Goal: Task Accomplishment & Management: Complete application form

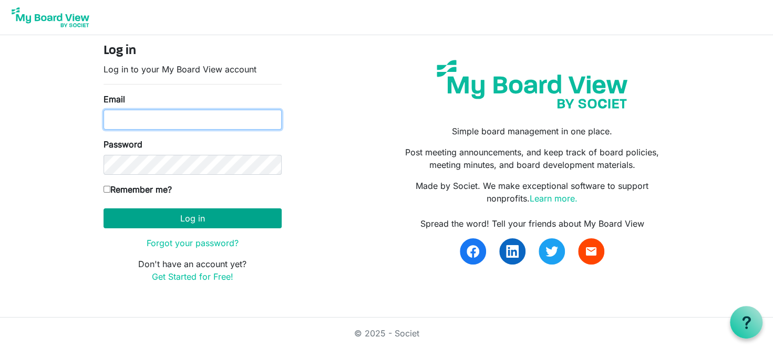
type input "info@cschn.org"
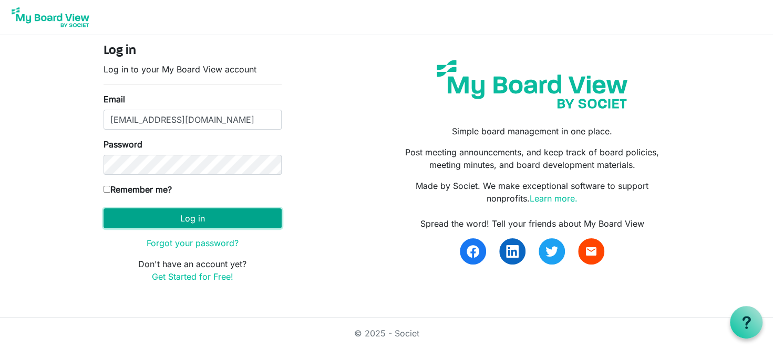
click at [193, 224] on button "Log in" at bounding box center [192, 219] width 178 height 20
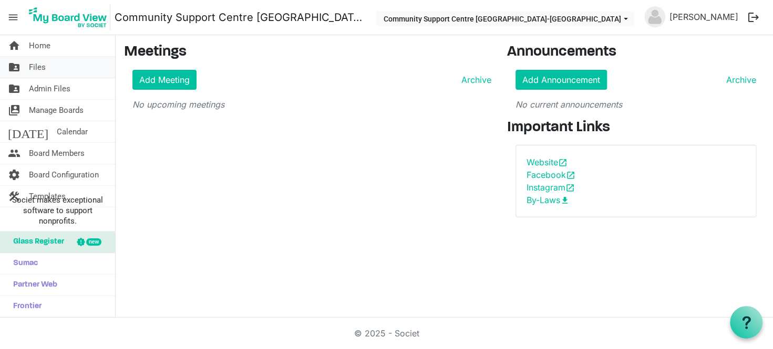
click at [46, 62] on link "folder_shared Files" at bounding box center [57, 67] width 115 height 21
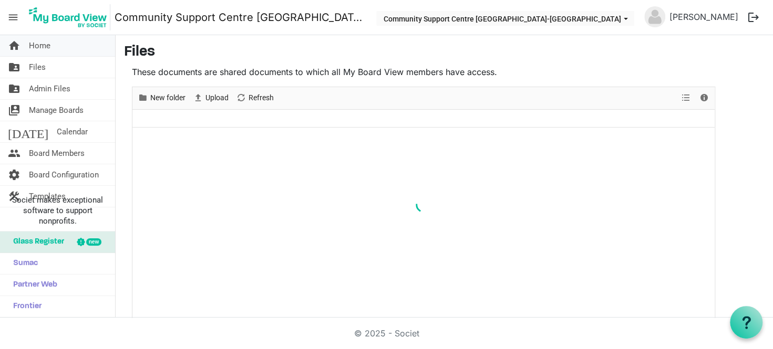
click at [50, 53] on link "home Home" at bounding box center [57, 45] width 115 height 21
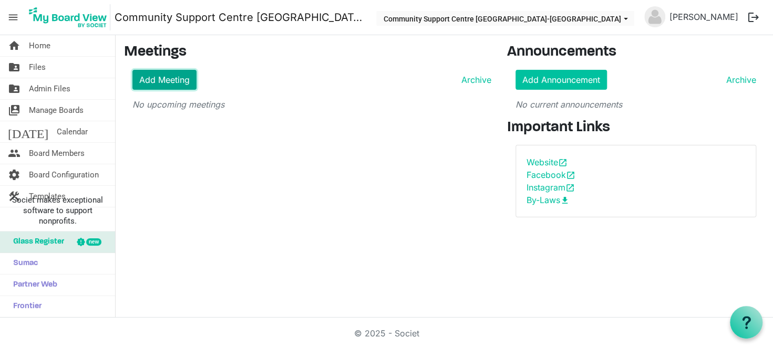
click at [161, 83] on link "Add Meeting" at bounding box center [164, 80] width 64 height 20
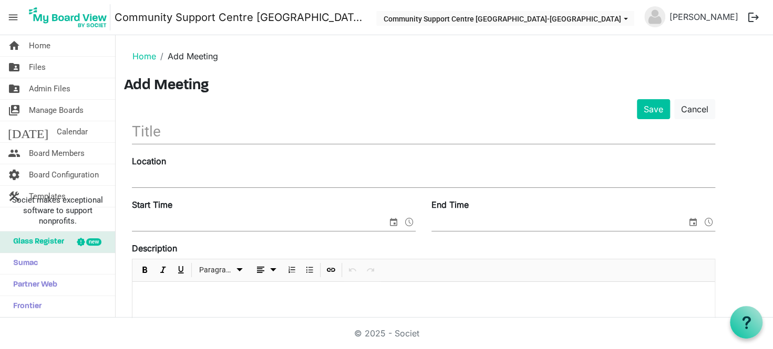
click at [210, 139] on input "text" at bounding box center [423, 131] width 583 height 25
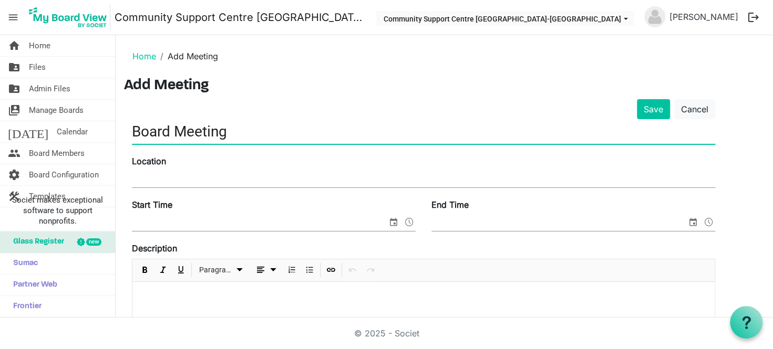
type input "Board Meeting"
click at [217, 170] on div "Location" at bounding box center [423, 172] width 599 height 35
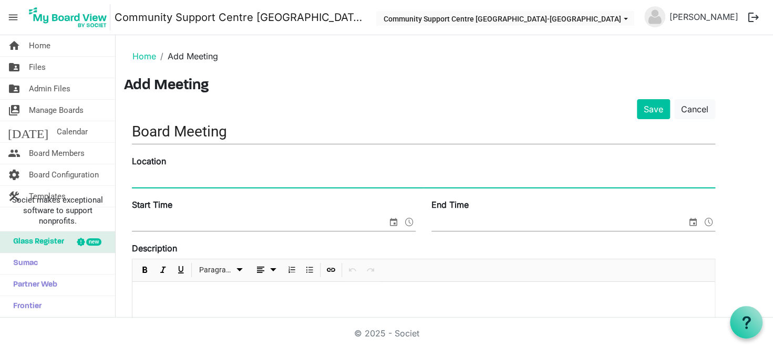
click at [201, 179] on input "Location" at bounding box center [423, 180] width 583 height 16
type input "CSCHN Board Room"
click at [200, 215] on input "Start Time" at bounding box center [259, 223] width 255 height 16
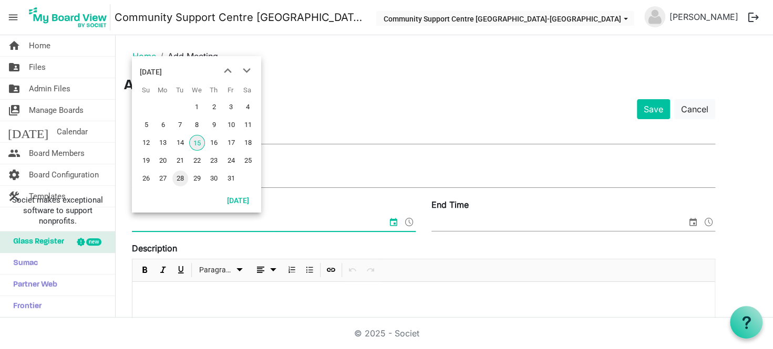
click at [176, 175] on span "28" at bounding box center [180, 179] width 16 height 16
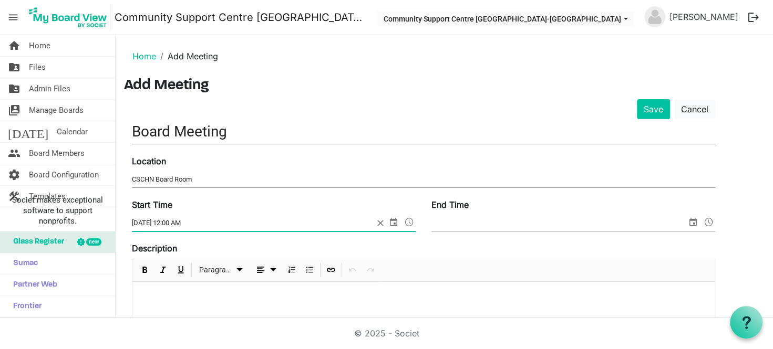
click at [178, 222] on input "10/28/2025 12:00 AM" at bounding box center [253, 223] width 242 height 16
click at [171, 223] on input "10/28/2025 6PM" at bounding box center [253, 223] width 242 height 16
click at [175, 223] on input "10/28/2025 6PM" at bounding box center [253, 223] width 242 height 16
type input "10/28/2025 6:00PM"
click at [447, 225] on input "End Time" at bounding box center [558, 223] width 255 height 16
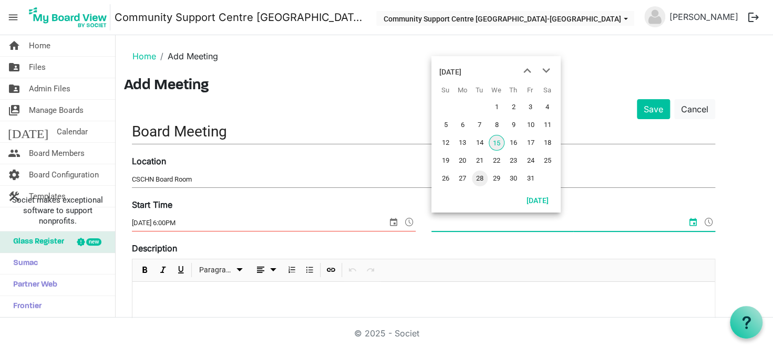
click at [479, 179] on span "28" at bounding box center [480, 179] width 16 height 16
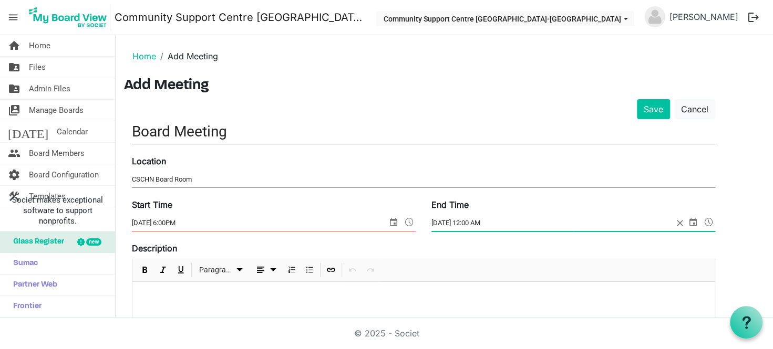
drag, startPoint x: 500, startPoint y: 222, endPoint x: 469, endPoint y: 224, distance: 31.0
click at [469, 224] on input "10/28/2025 12:00 AM" at bounding box center [552, 223] width 242 height 16
type input "10/28/2025 7:30pm"
click at [637, 99] on button "Save" at bounding box center [653, 109] width 33 height 20
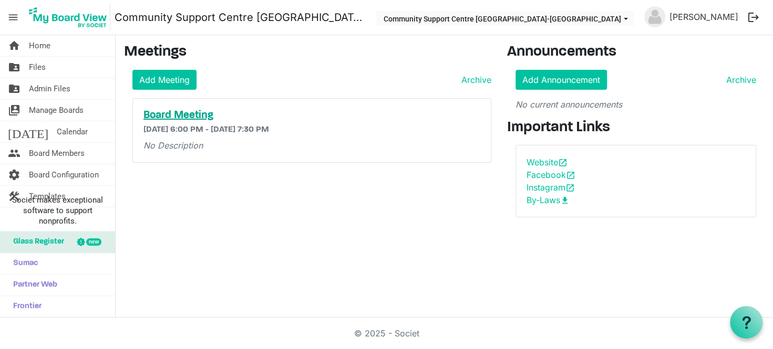
click at [207, 117] on h5 "Board Meeting" at bounding box center [311, 115] width 337 height 13
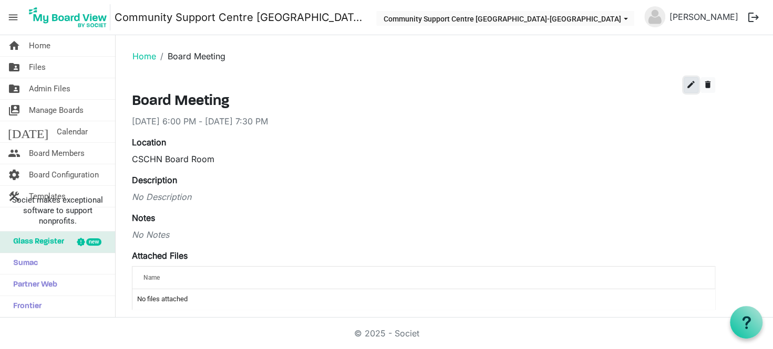
click at [688, 87] on span "edit" at bounding box center [690, 84] width 9 height 9
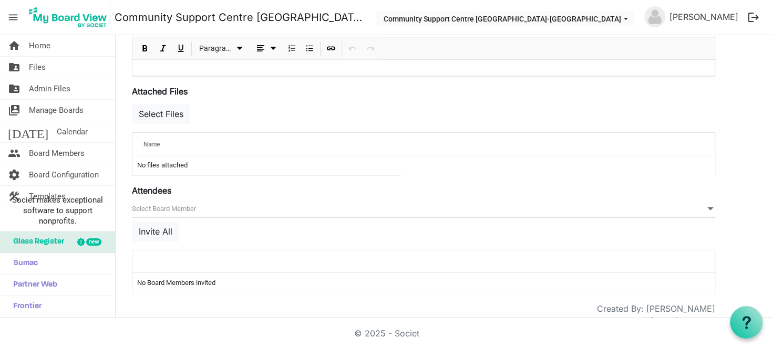
scroll to position [353, 0]
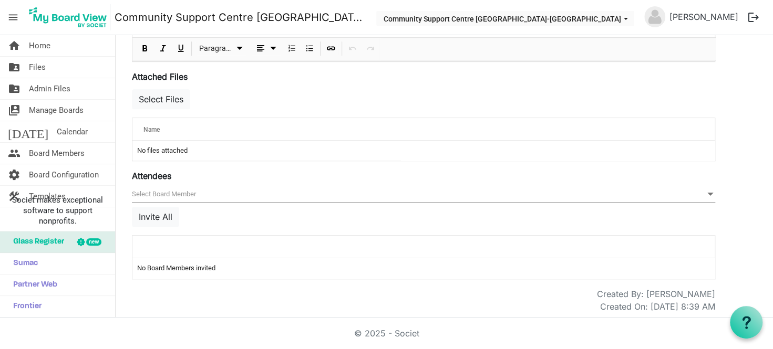
click at [197, 195] on span "null" at bounding box center [423, 194] width 583 height 16
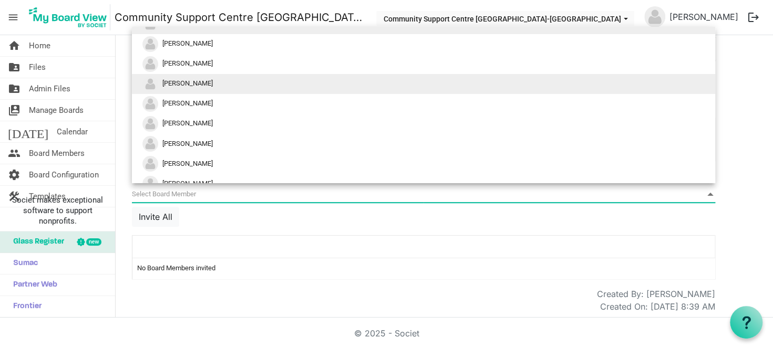
scroll to position [0, 0]
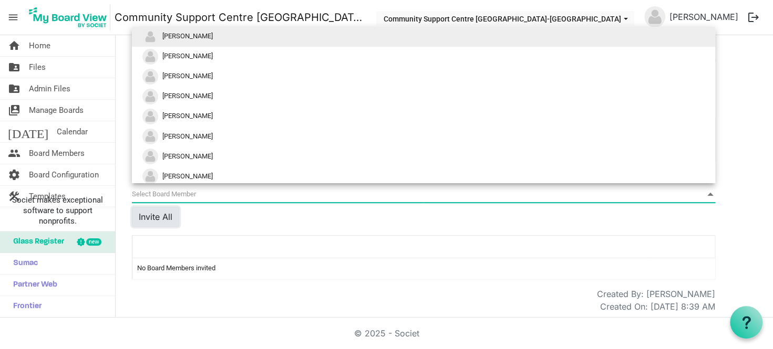
click at [149, 214] on button "Invite All" at bounding box center [155, 217] width 47 height 20
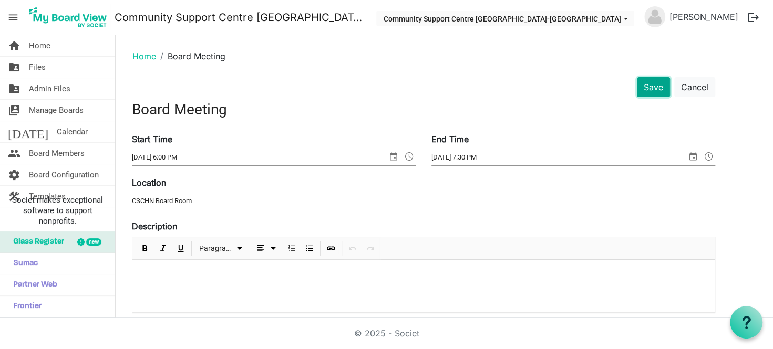
click at [644, 86] on button "Save" at bounding box center [653, 87] width 33 height 20
click at [659, 83] on button "Save" at bounding box center [653, 87] width 33 height 20
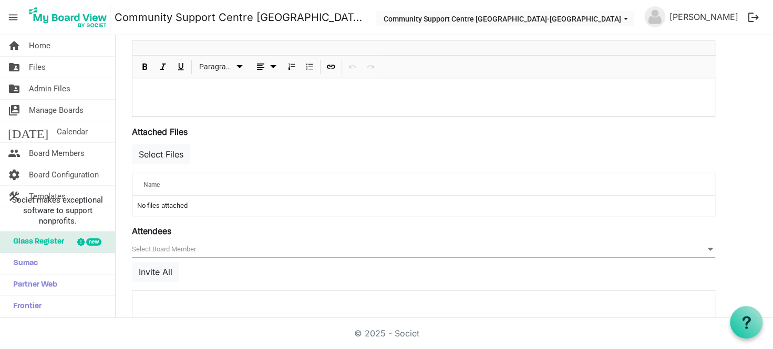
scroll to position [439, 0]
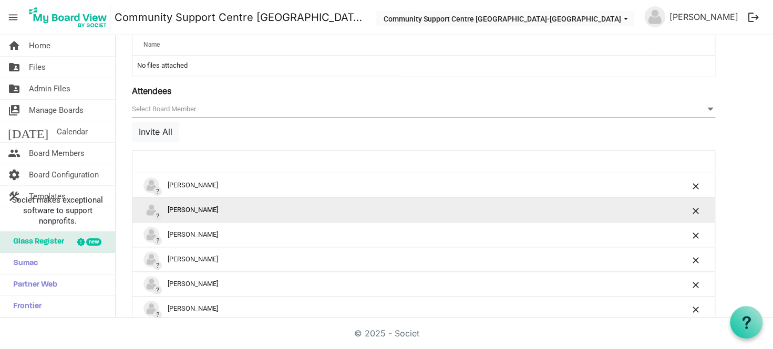
click at [210, 197] on td "? Carol Brady" at bounding box center [390, 209] width 516 height 25
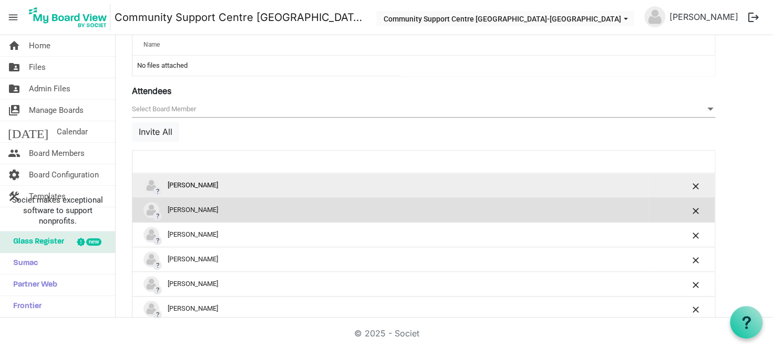
click at [218, 178] on div "? andrea gee" at bounding box center [390, 186] width 494 height 16
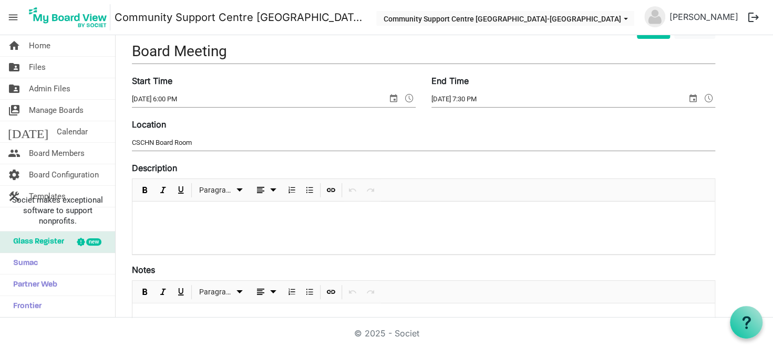
scroll to position [0, 0]
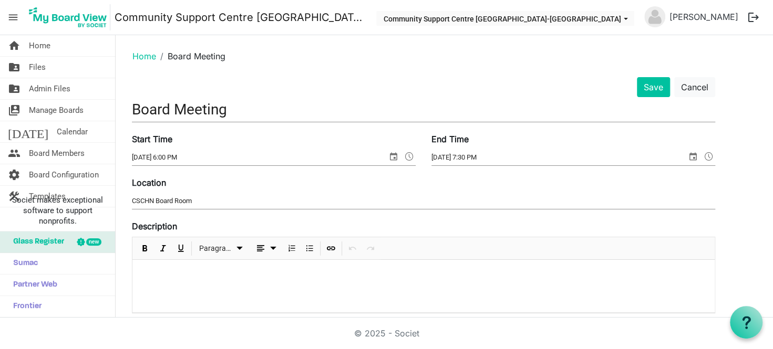
click at [136, 110] on input "Board Meeting" at bounding box center [423, 109] width 583 height 25
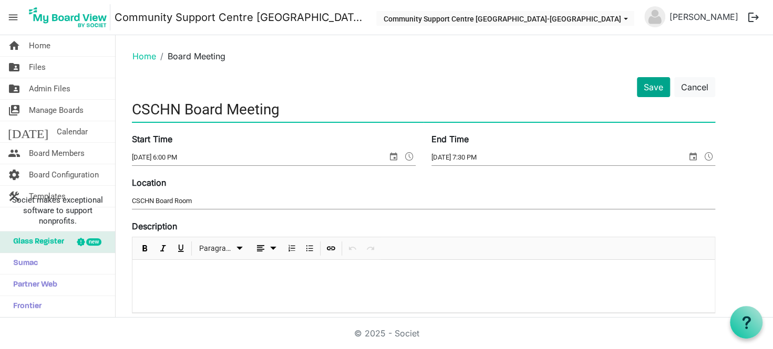
type input "CSCHN Board Meeting"
click at [651, 94] on button "Save" at bounding box center [653, 87] width 33 height 20
